Goal: Task Accomplishment & Management: Manage account settings

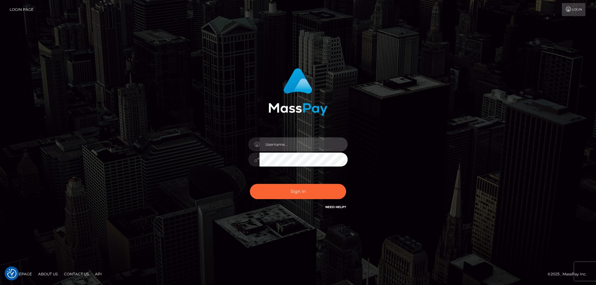
click at [273, 143] on input "text" at bounding box center [304, 145] width 88 height 14
click at [0, 285] on com-1password-button at bounding box center [0, 285] width 0 height 0
type input "emi.throne"
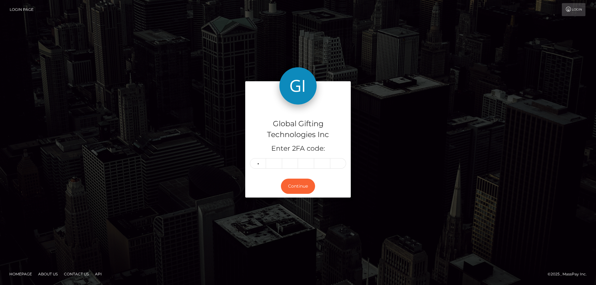
type input "1"
type input "4"
type input "7"
type input "3"
type input "6"
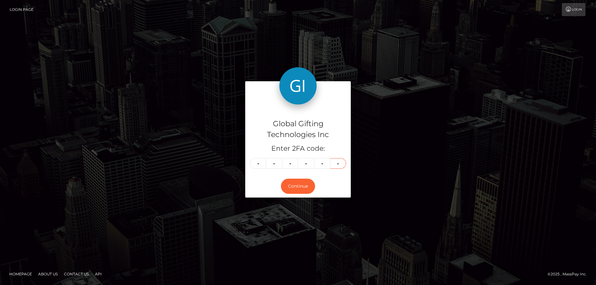
type input "9"
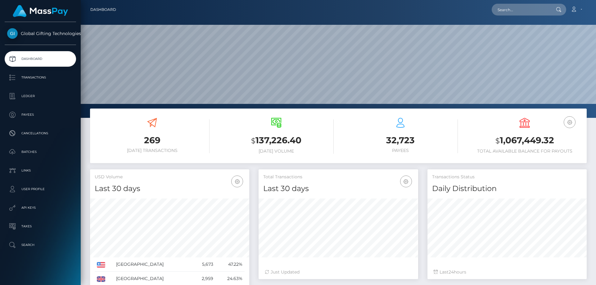
scroll to position [110, 160]
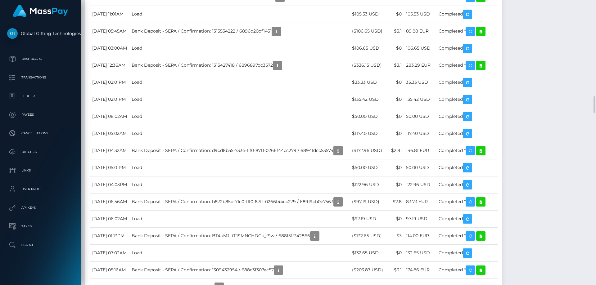
scroll to position [1490, 0]
